Goal: Information Seeking & Learning: Learn about a topic

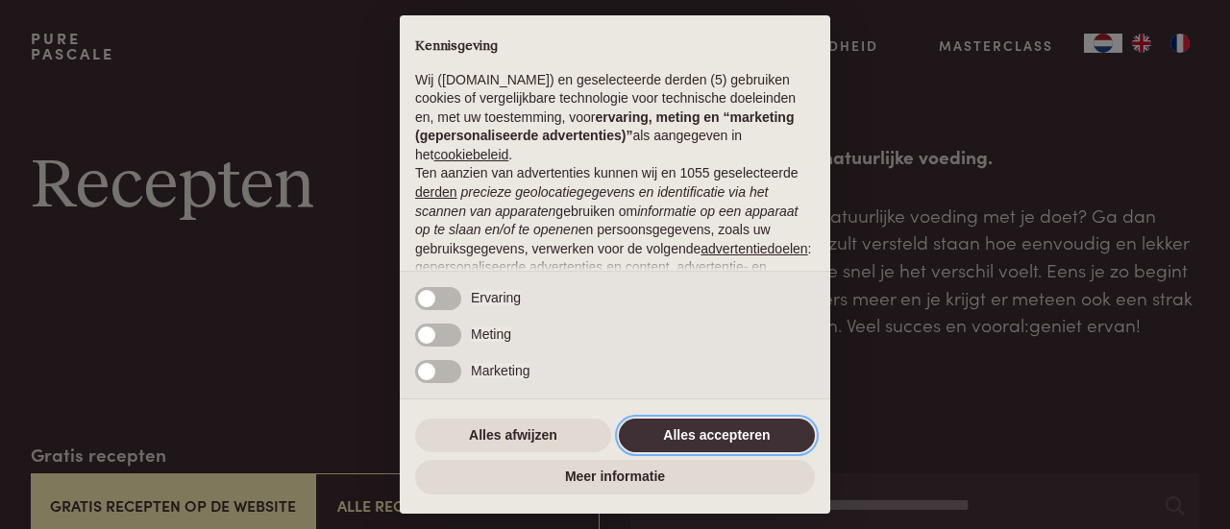
click at [677, 438] on button "Alles accepteren" at bounding box center [717, 436] width 196 height 35
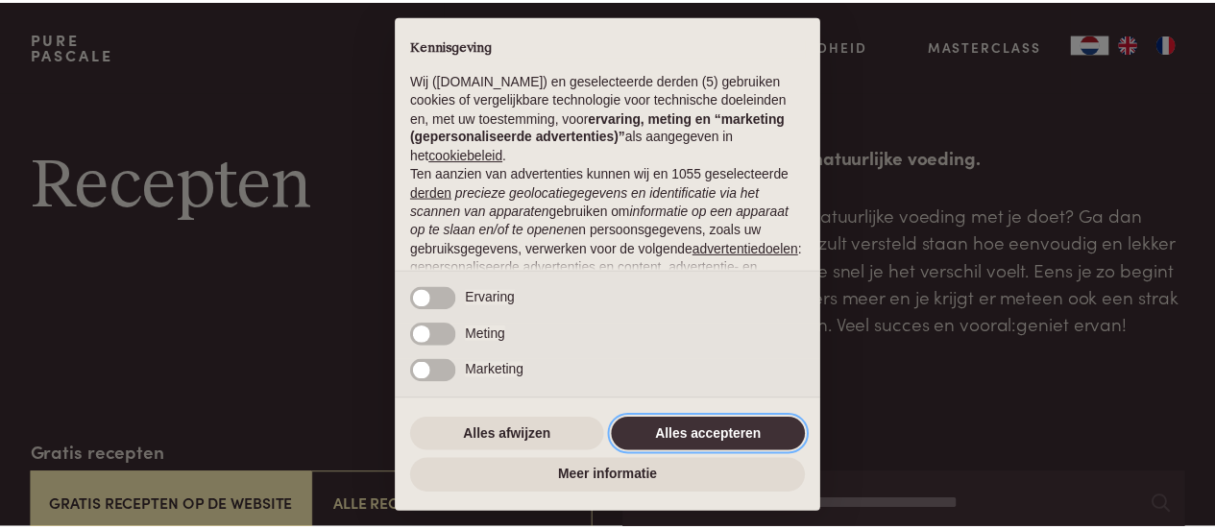
scroll to position [242, 0]
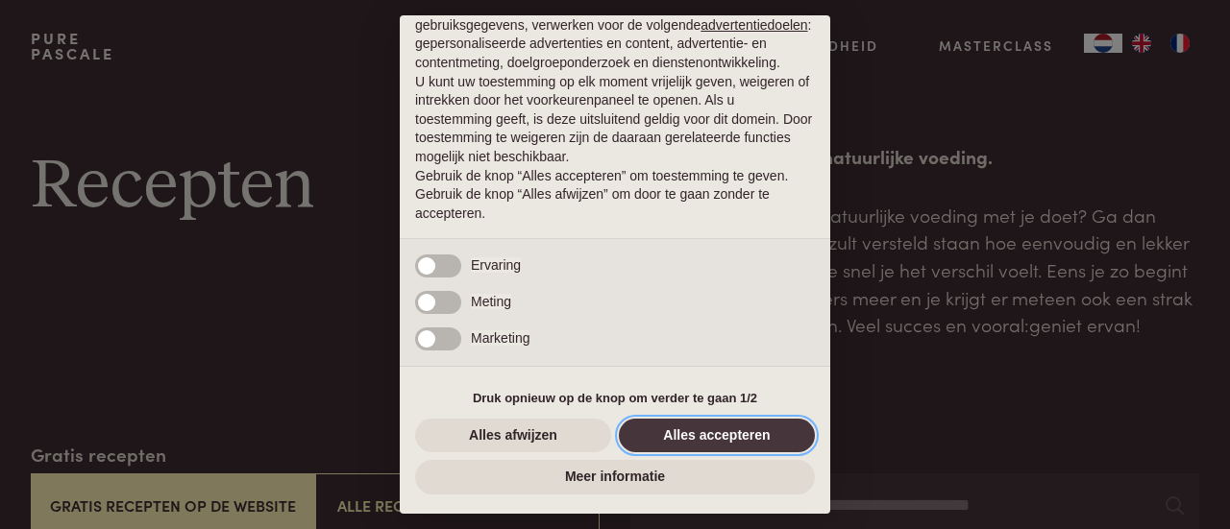
click at [723, 441] on button "Alles accepteren" at bounding box center [717, 436] width 196 height 35
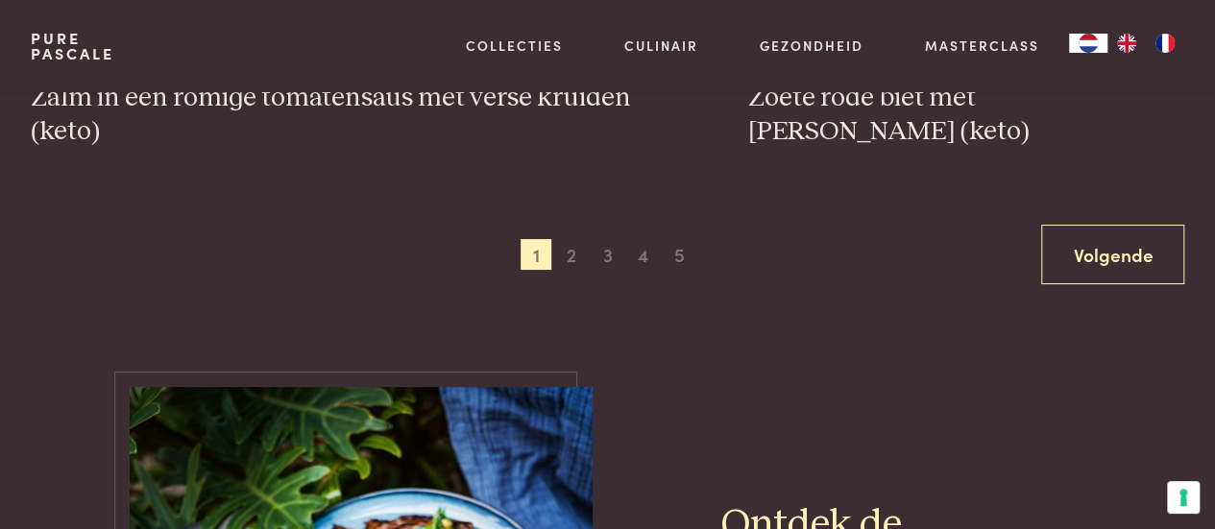
scroll to position [3651, 0]
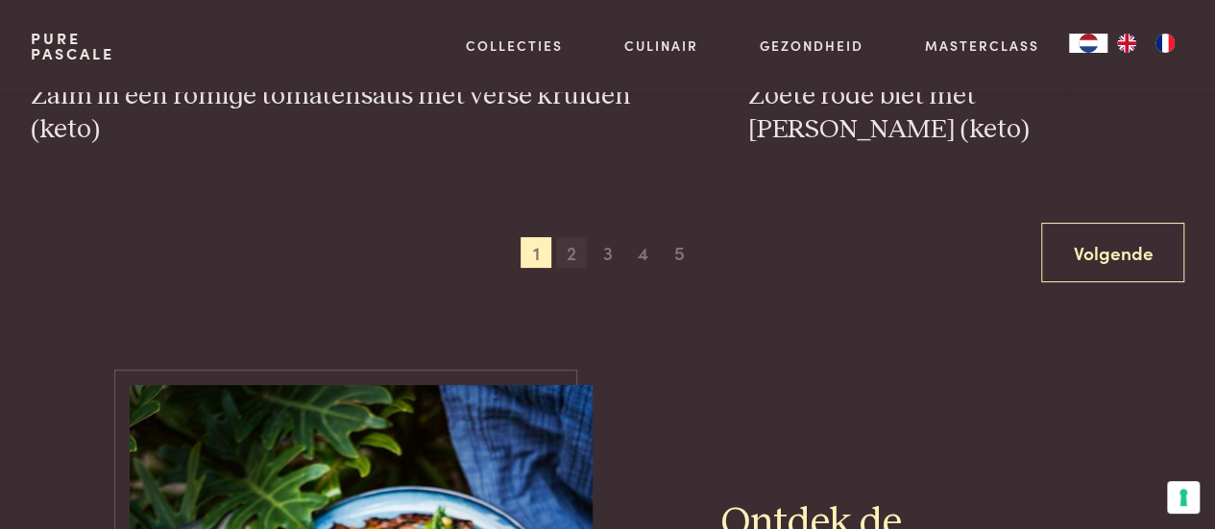
click at [578, 251] on span "2" at bounding box center [571, 252] width 31 height 31
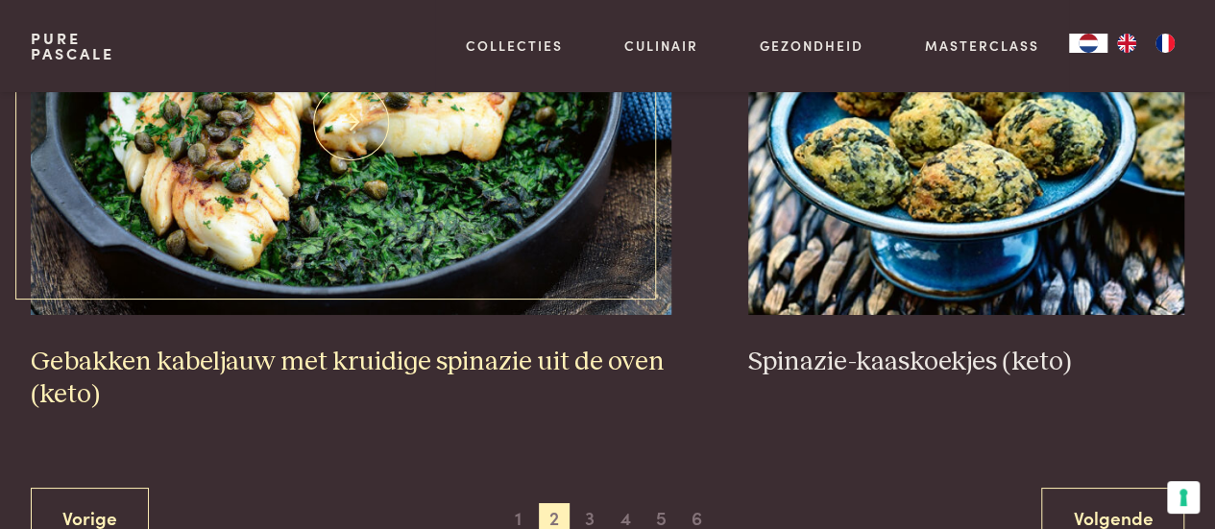
scroll to position [3420, 0]
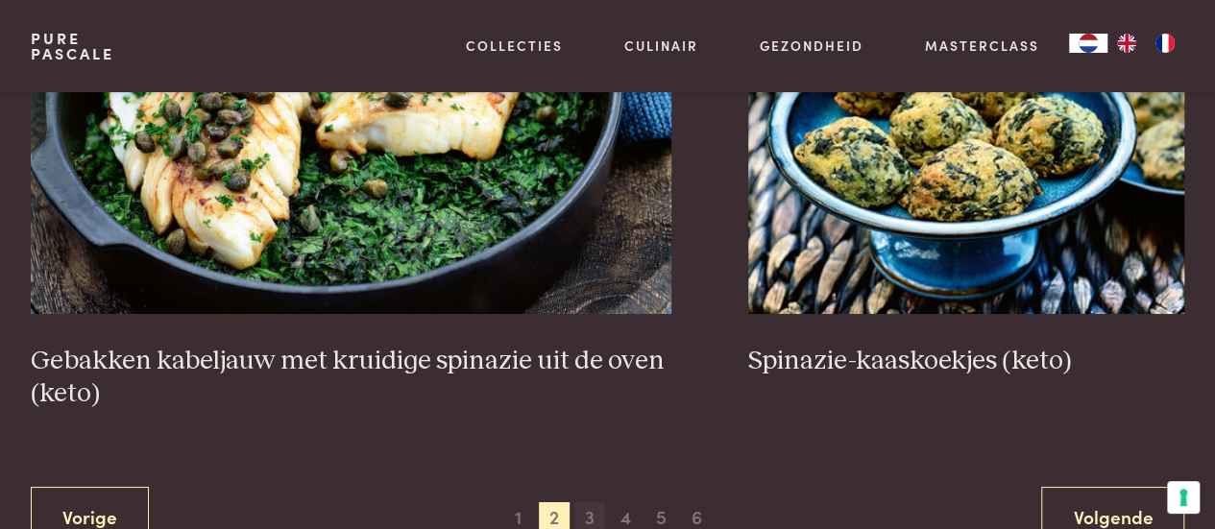
click at [584, 518] on span "3" at bounding box center [590, 518] width 31 height 31
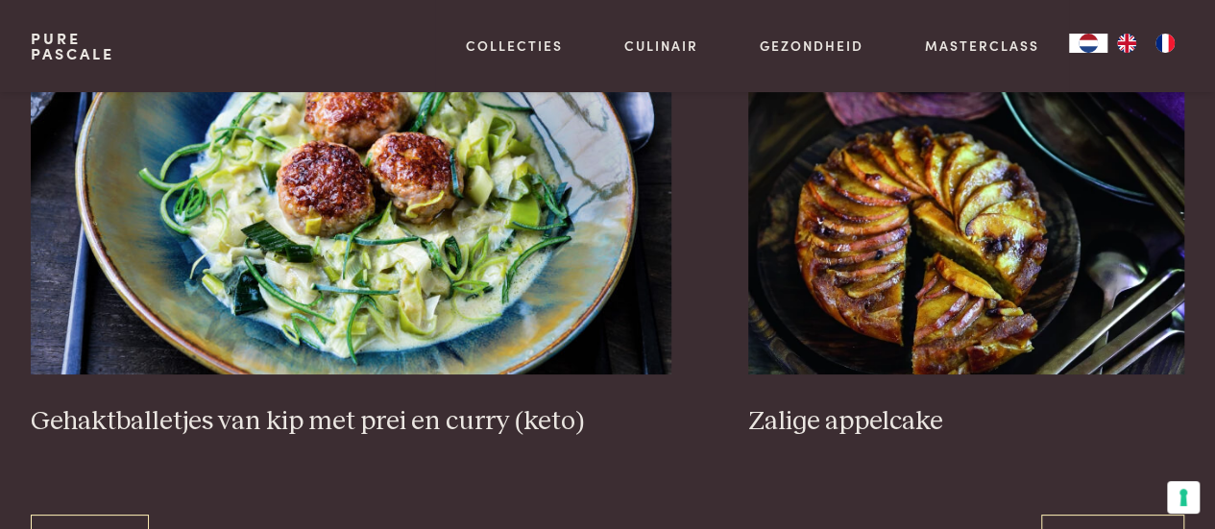
scroll to position [3516, 0]
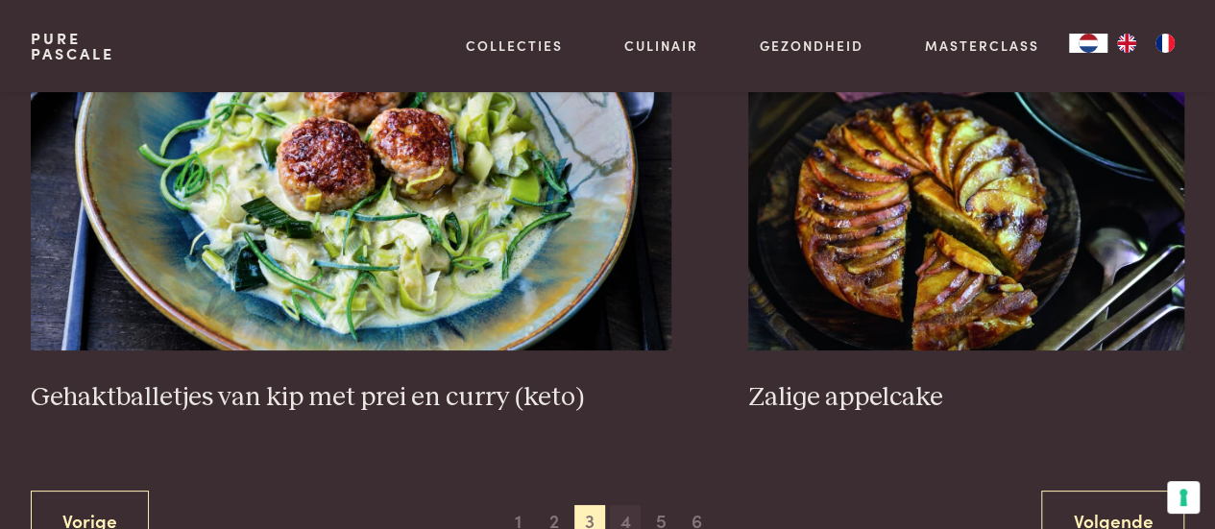
click at [626, 505] on span "4" at bounding box center [625, 520] width 31 height 31
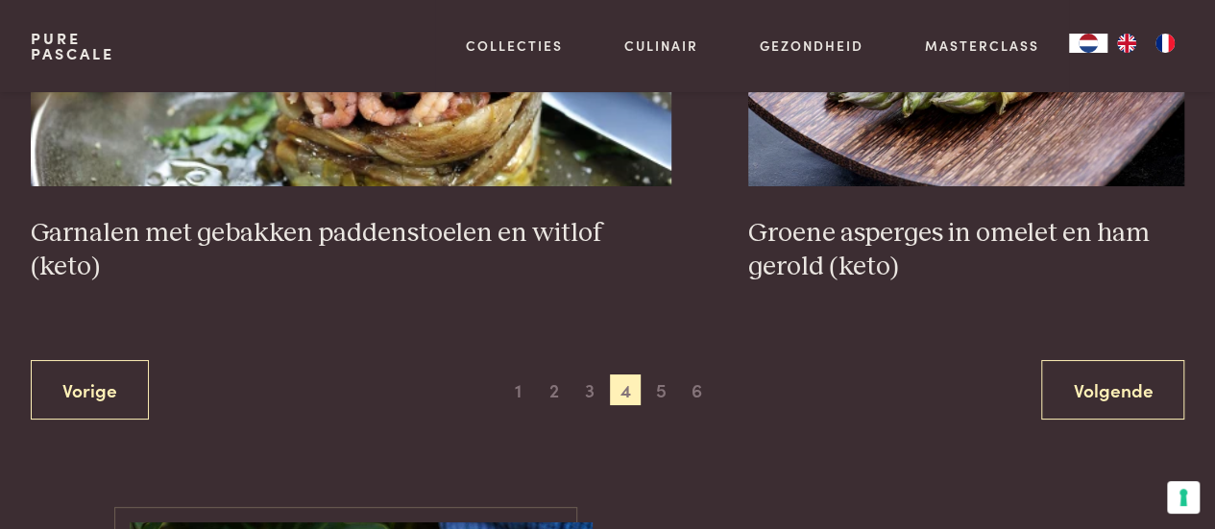
scroll to position [3516, 0]
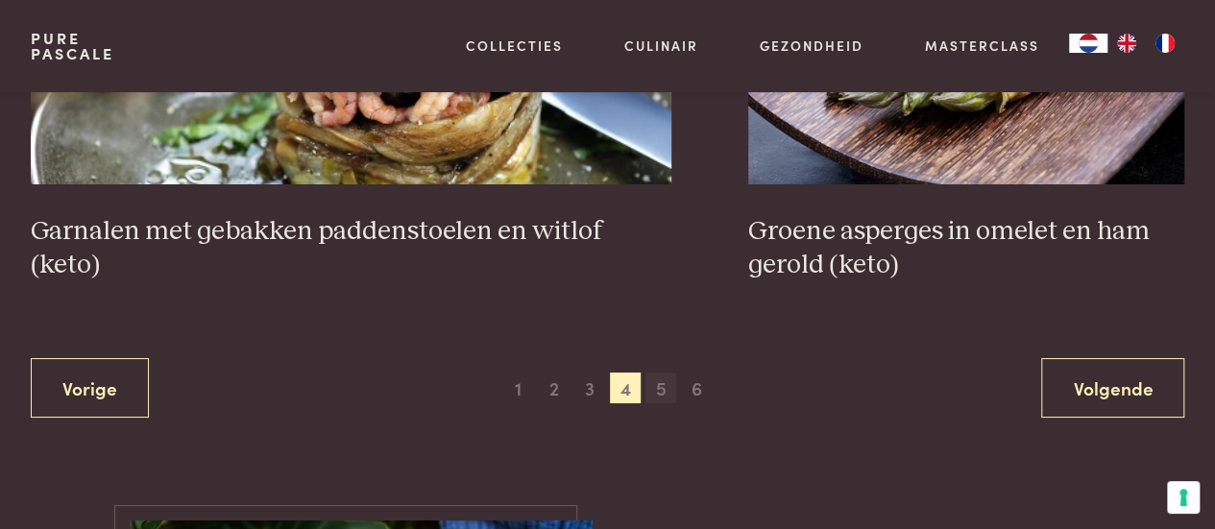
click at [655, 385] on span "5" at bounding box center [661, 388] width 31 height 31
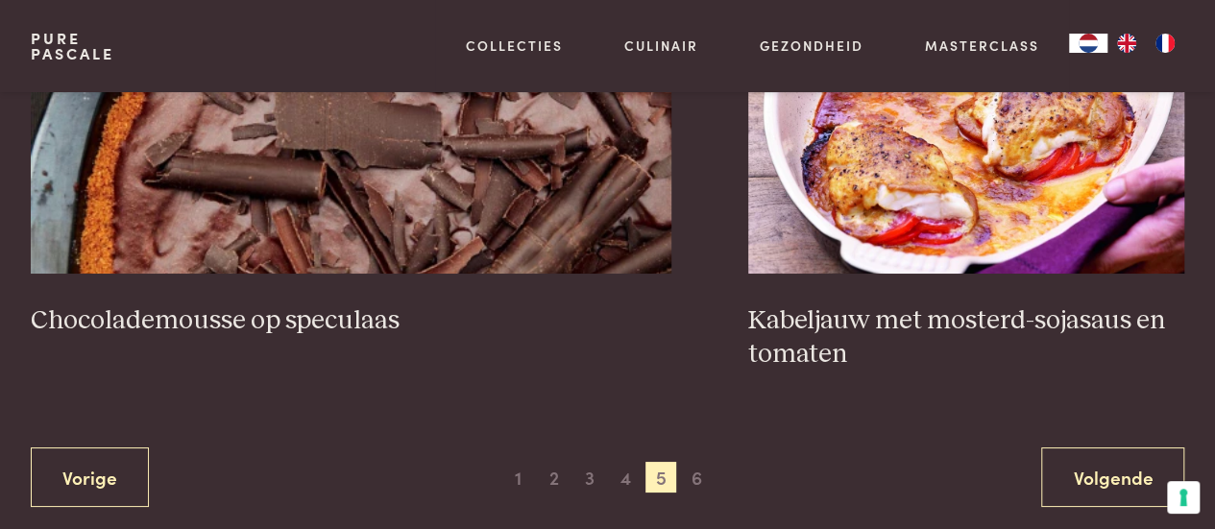
scroll to position [3612, 0]
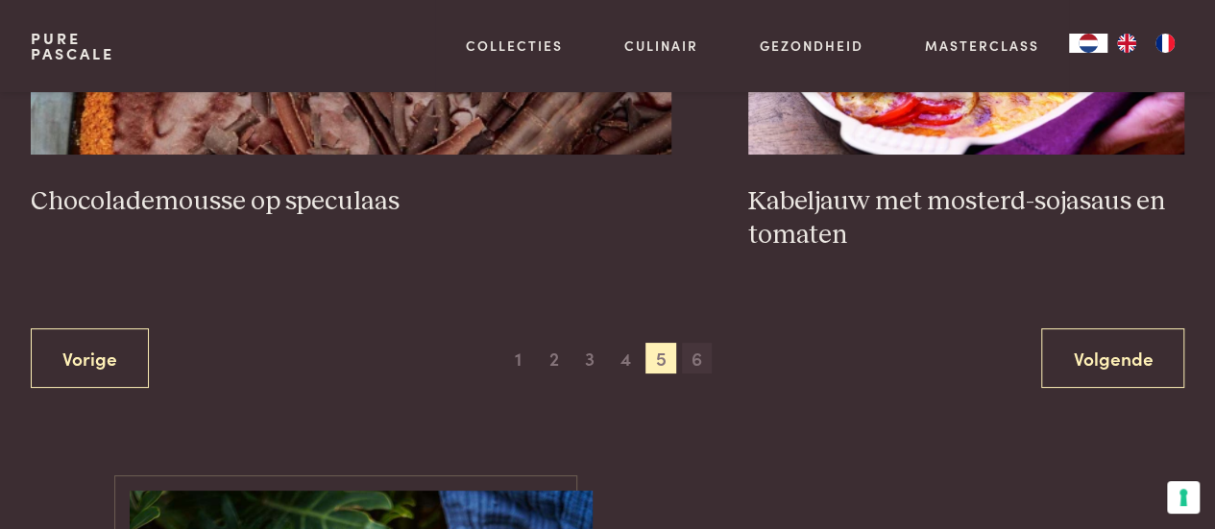
click at [701, 357] on span "6" at bounding box center [697, 358] width 31 height 31
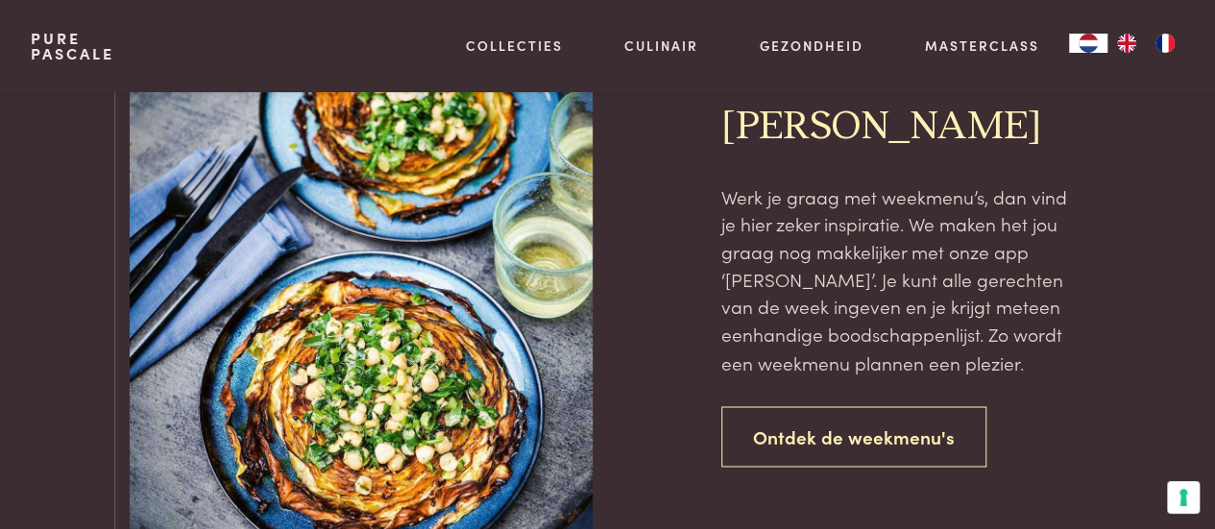
scroll to position [1498, 0]
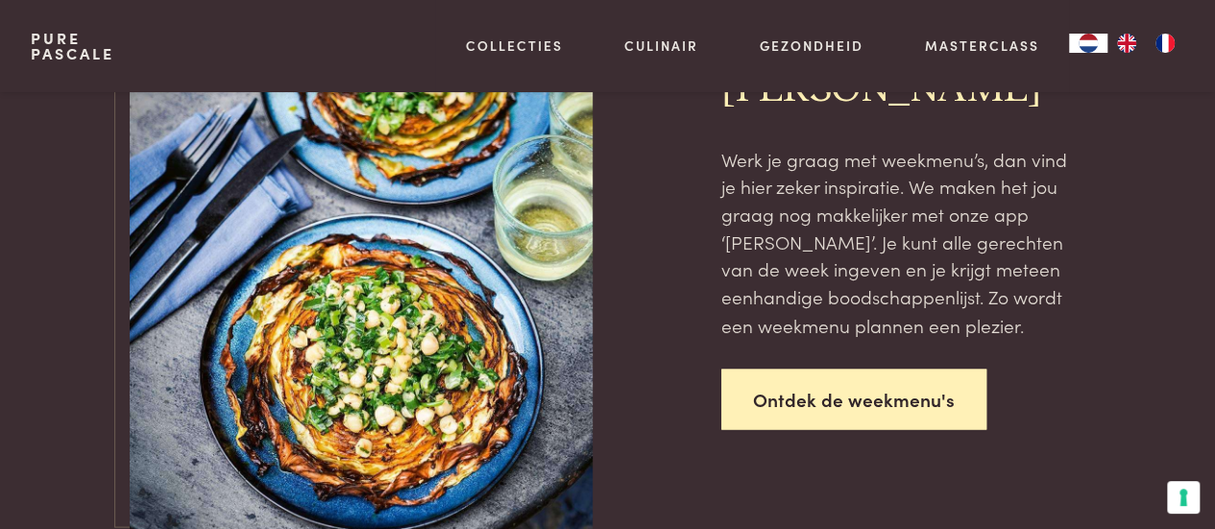
click at [838, 405] on link "Ontdek de weekmenu's" at bounding box center [854, 399] width 265 height 61
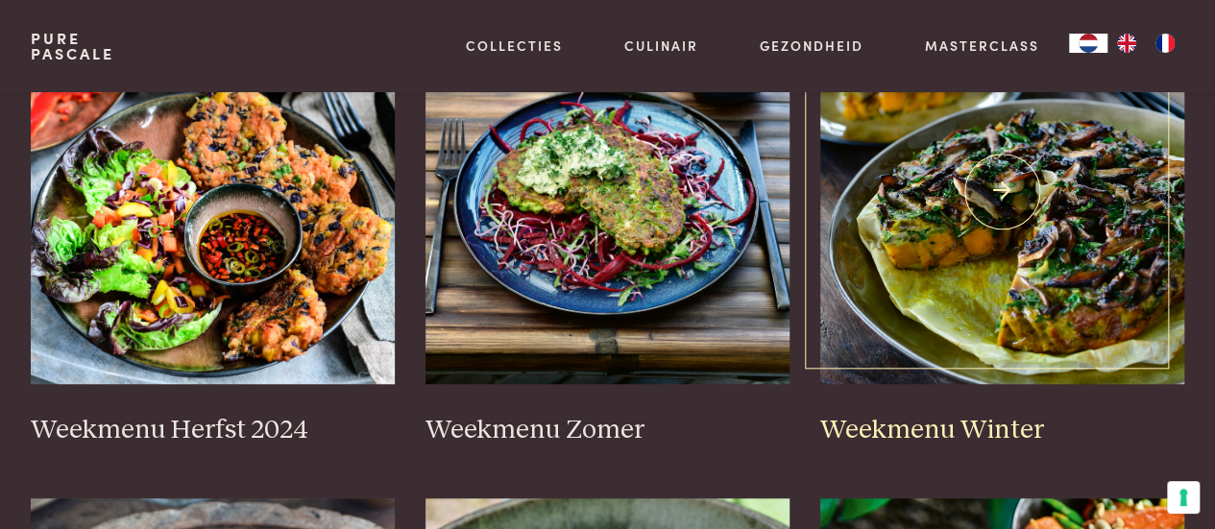
scroll to position [577, 0]
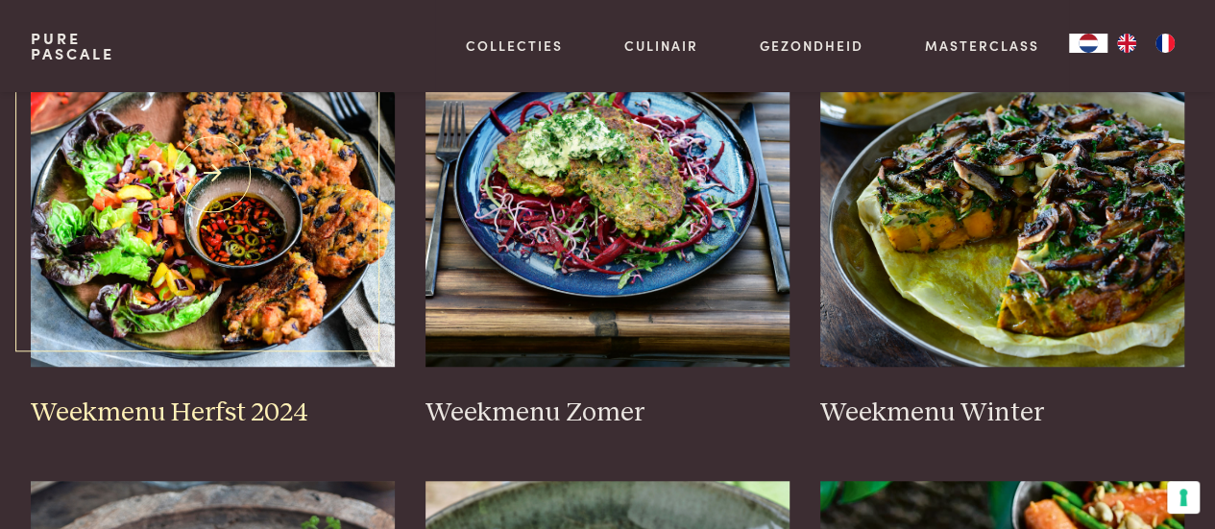
click at [172, 225] on img at bounding box center [213, 175] width 364 height 384
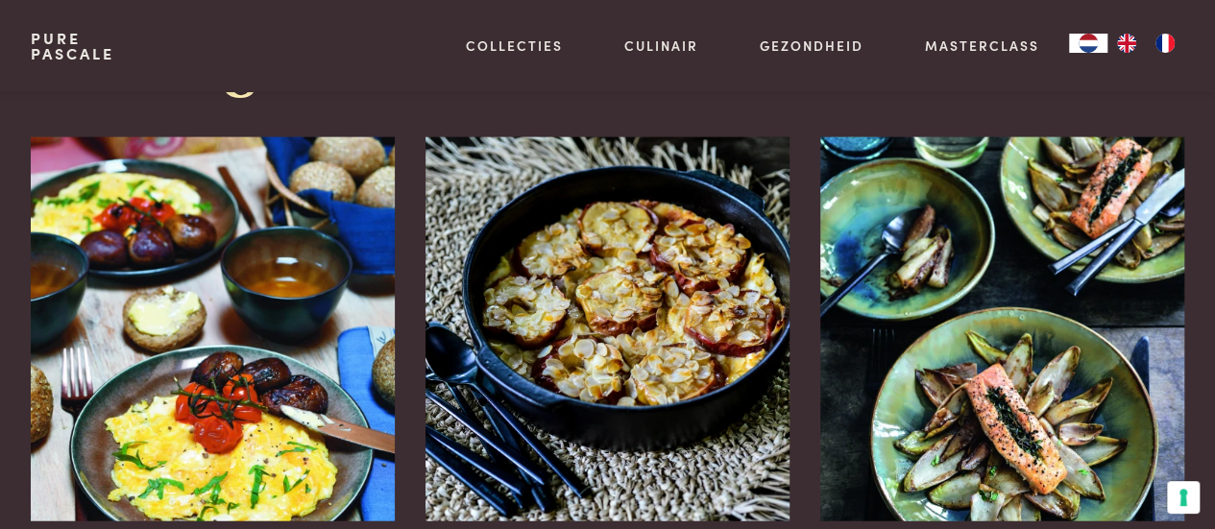
scroll to position [5765, 0]
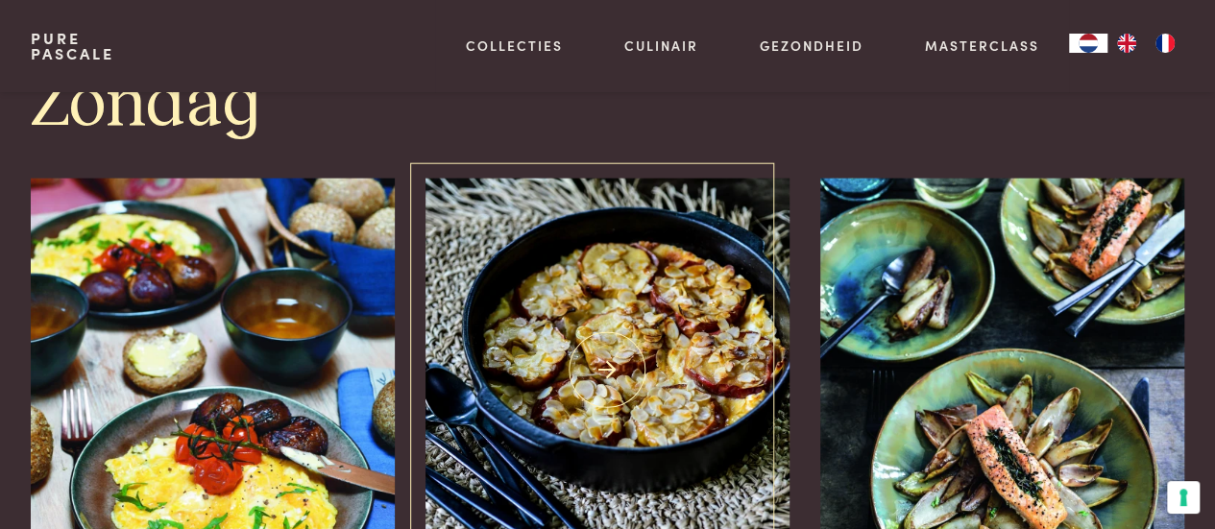
click at [680, 389] on img at bounding box center [608, 371] width 364 height 384
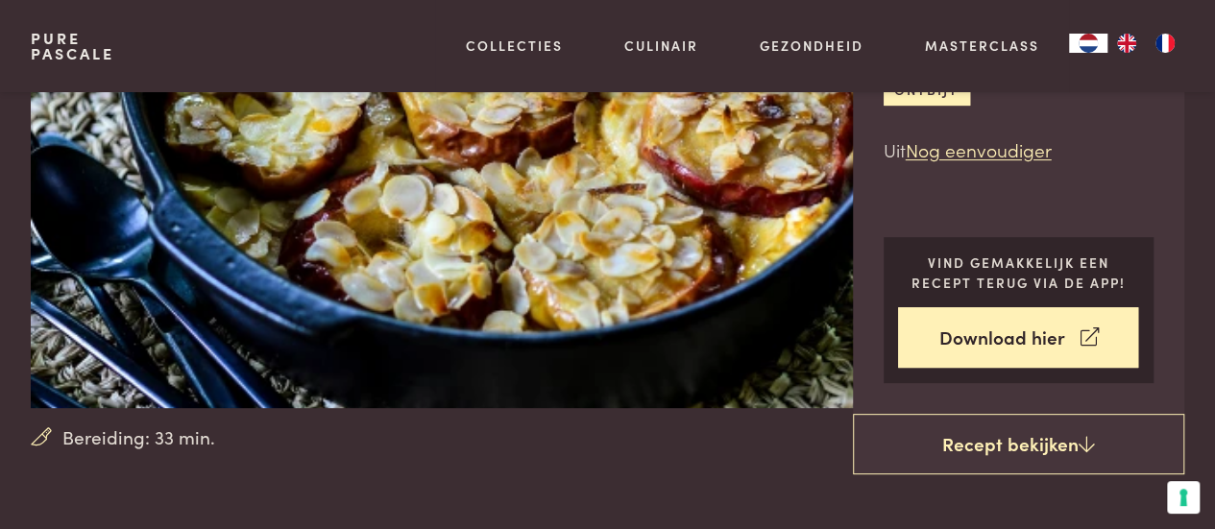
scroll to position [192, 0]
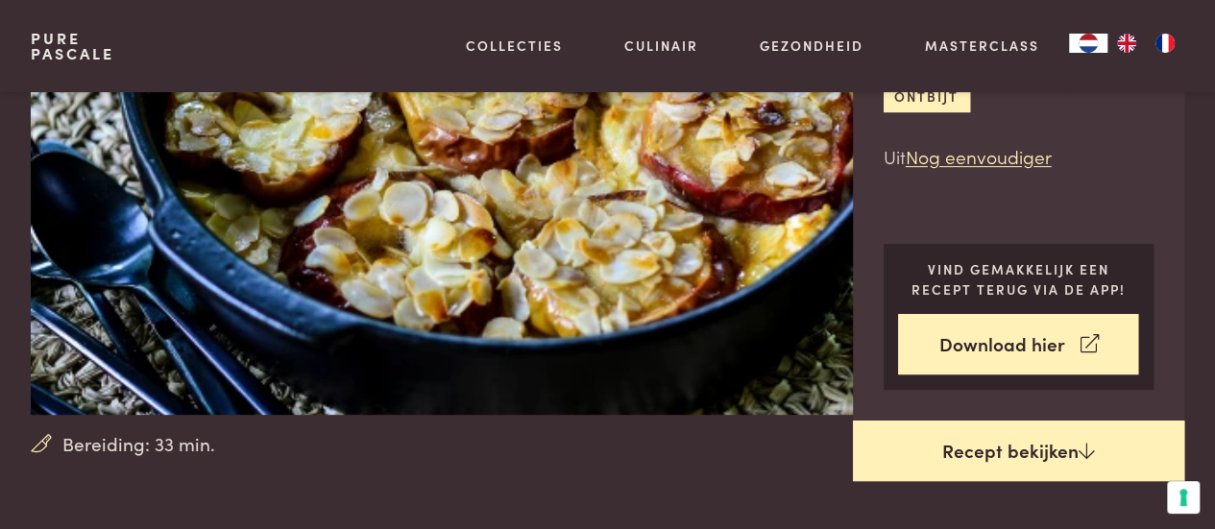
click at [1005, 445] on link "Recept bekijken" at bounding box center [1019, 451] width 332 height 61
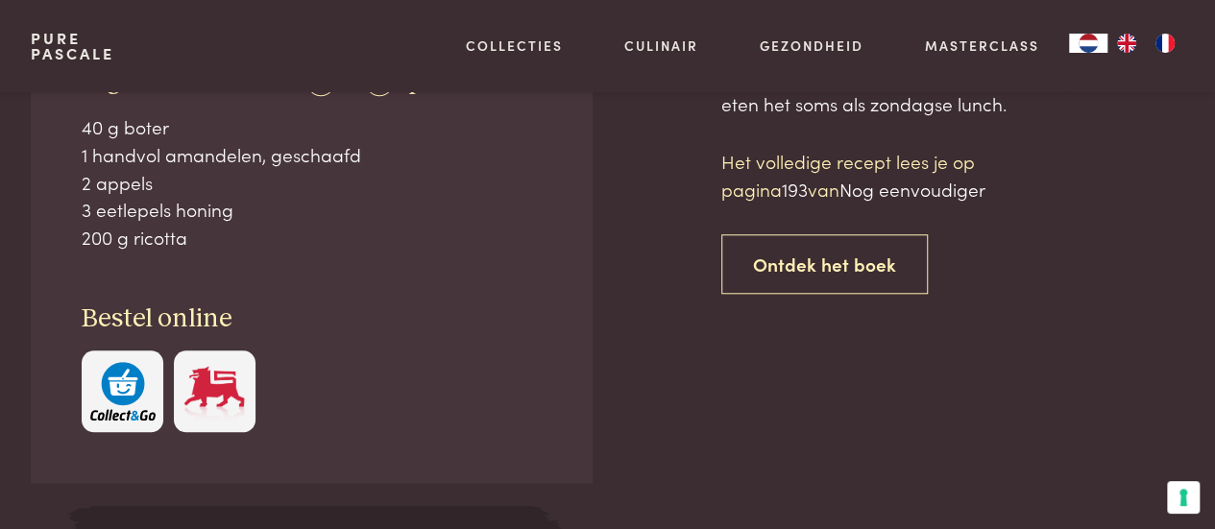
scroll to position [773, 0]
